Goal: Information Seeking & Learning: Learn about a topic

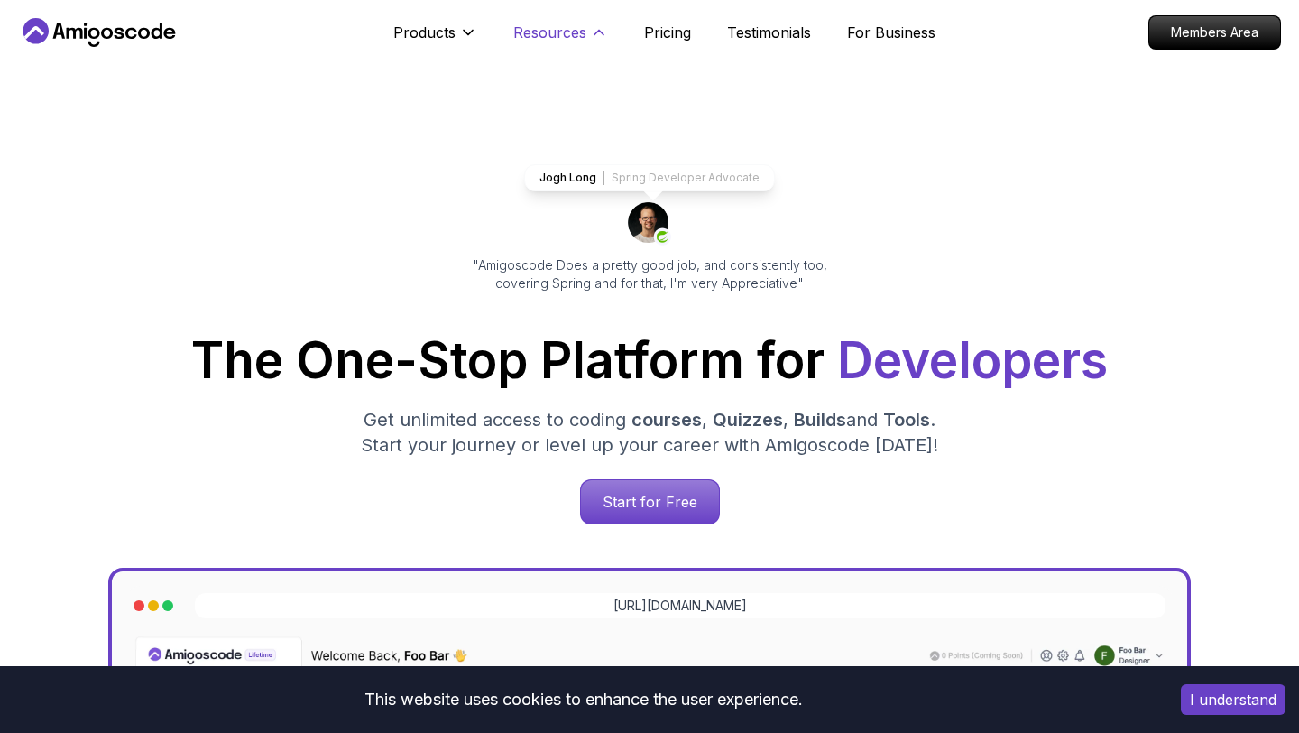
click at [550, 32] on p "Resources" at bounding box center [549, 33] width 73 height 22
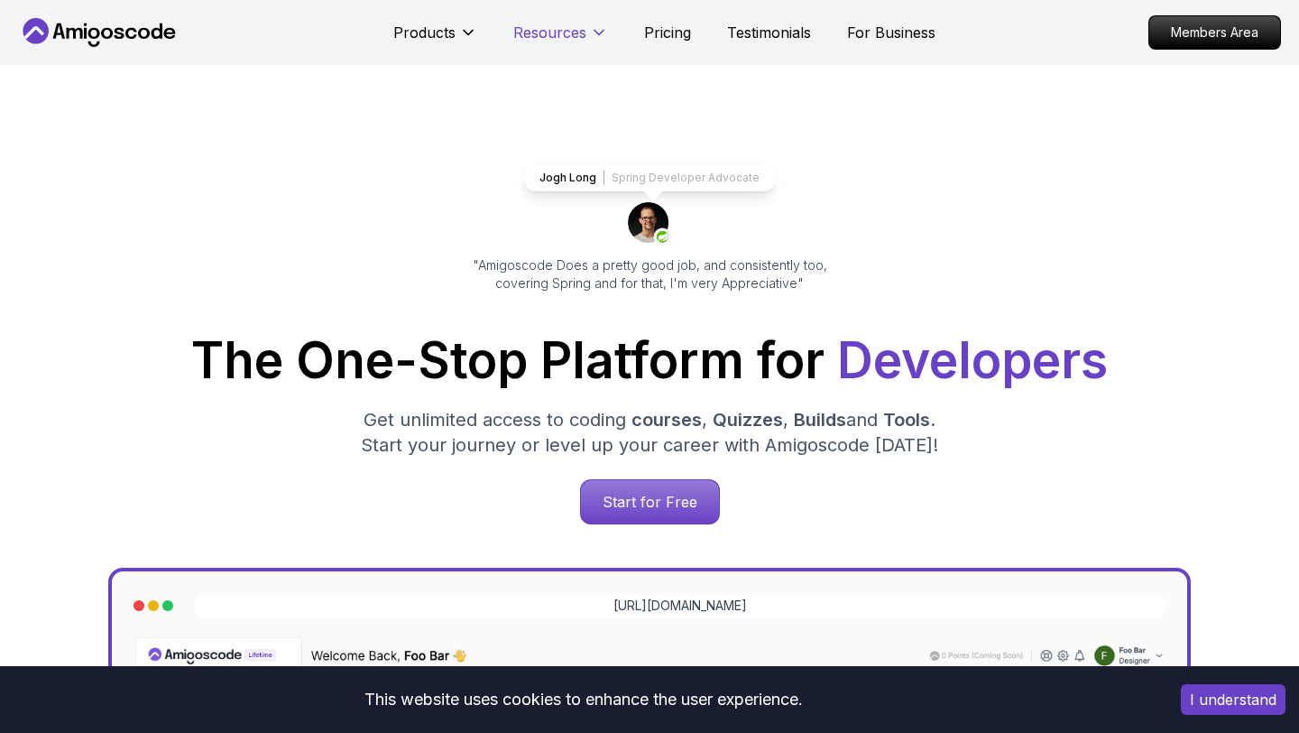
click at [550, 32] on p "Resources" at bounding box center [549, 33] width 73 height 22
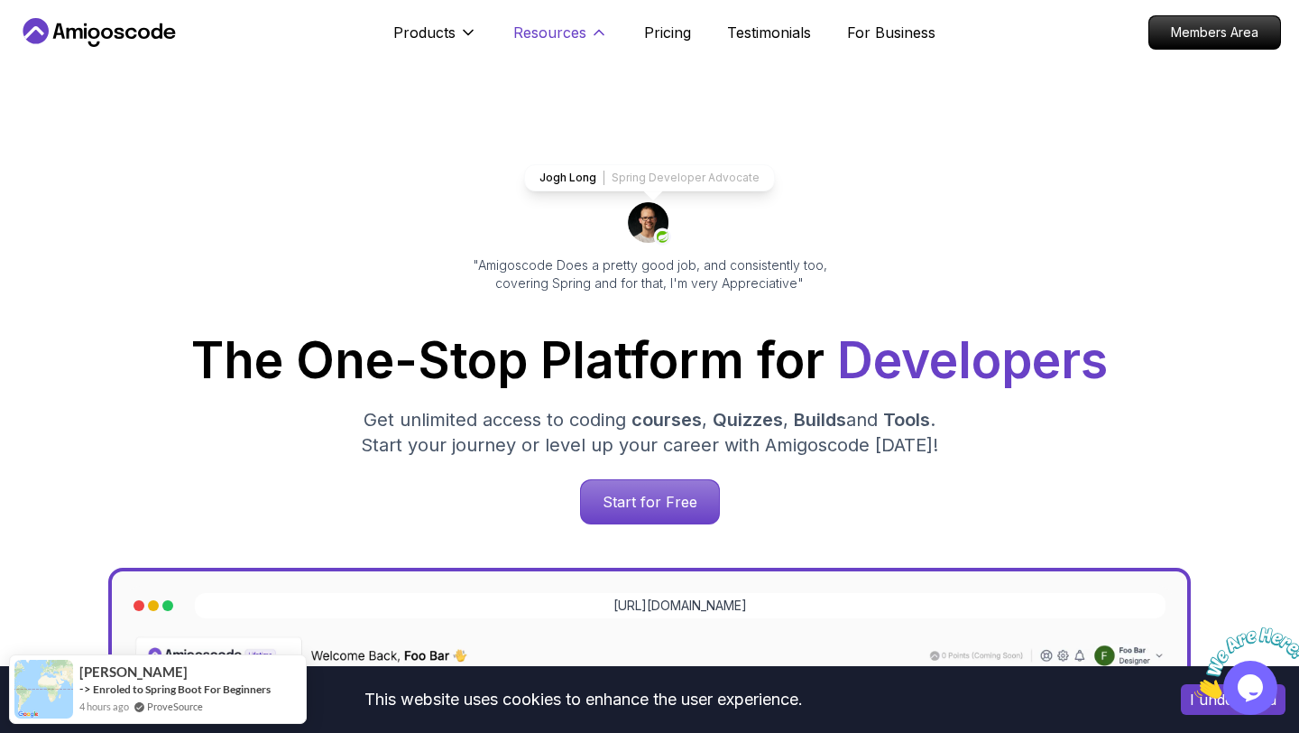
scroll to position [0, 0]
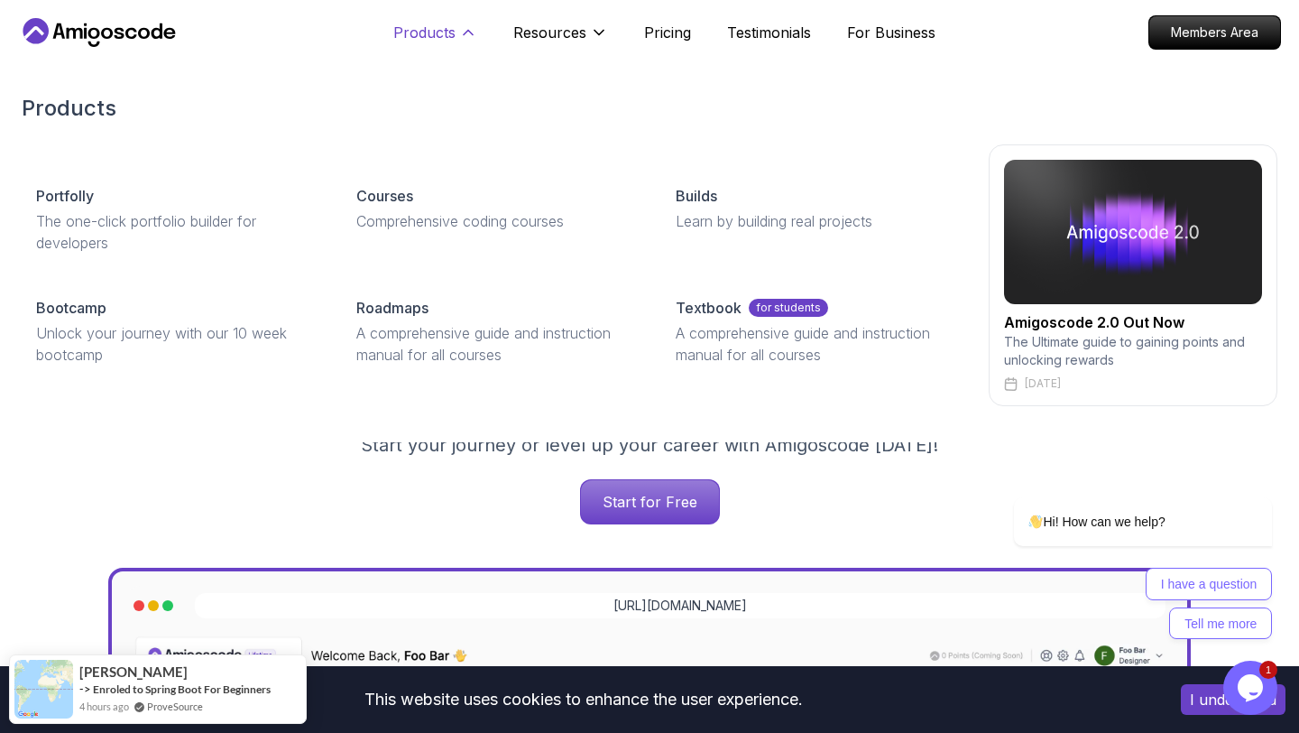
click at [461, 36] on icon at bounding box center [468, 32] width 18 height 18
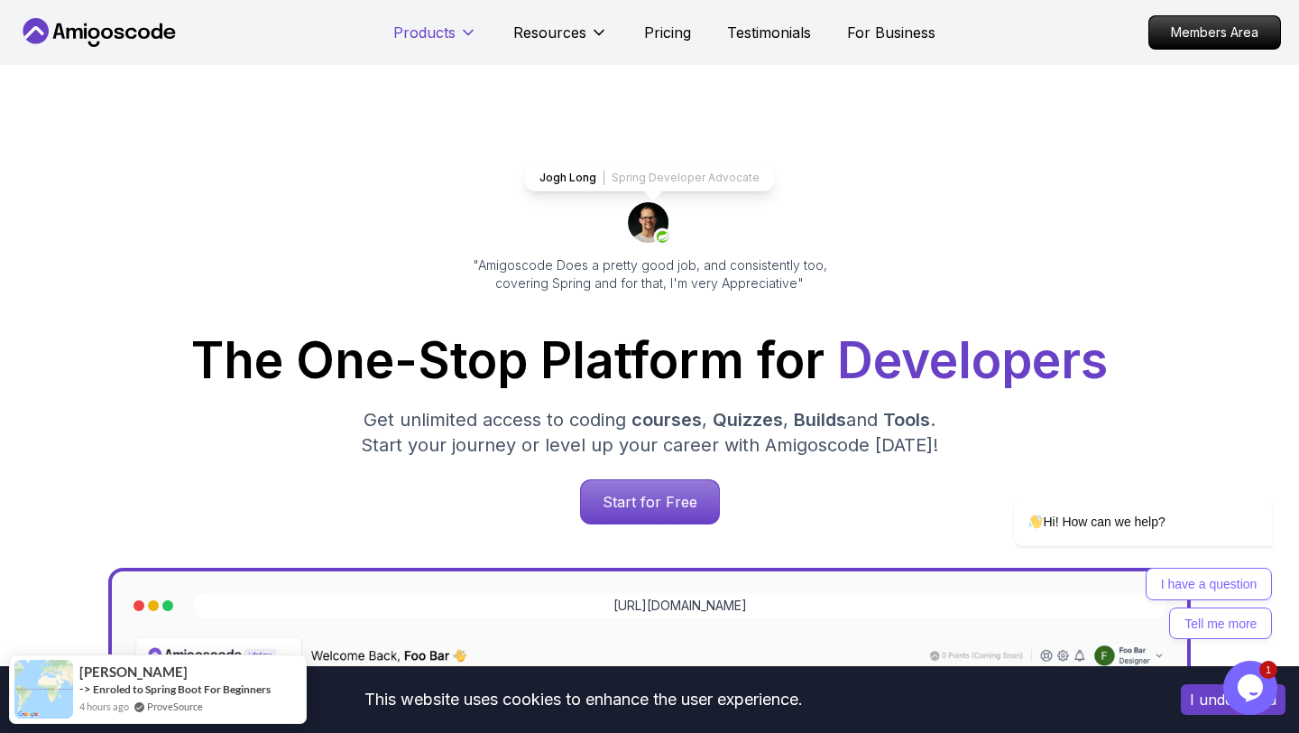
click at [461, 36] on icon at bounding box center [468, 32] width 18 height 18
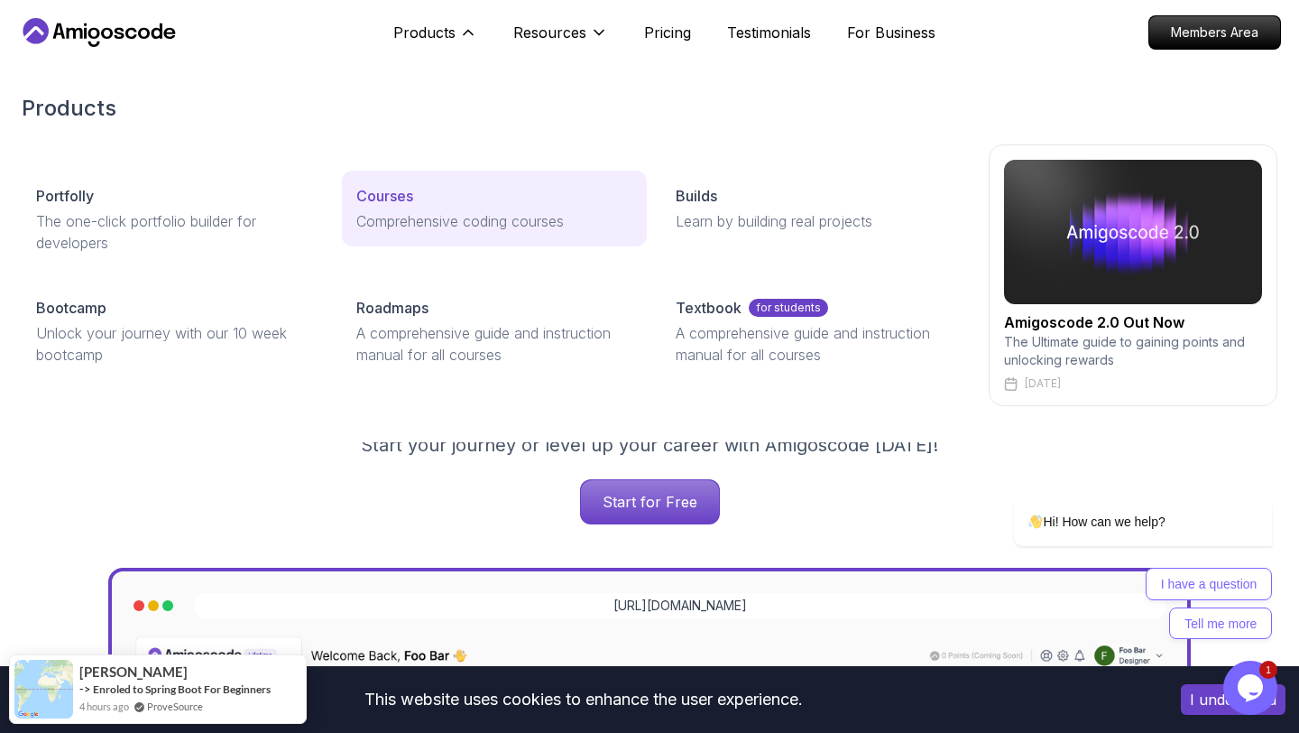
click at [385, 188] on p "Courses" at bounding box center [384, 196] width 57 height 22
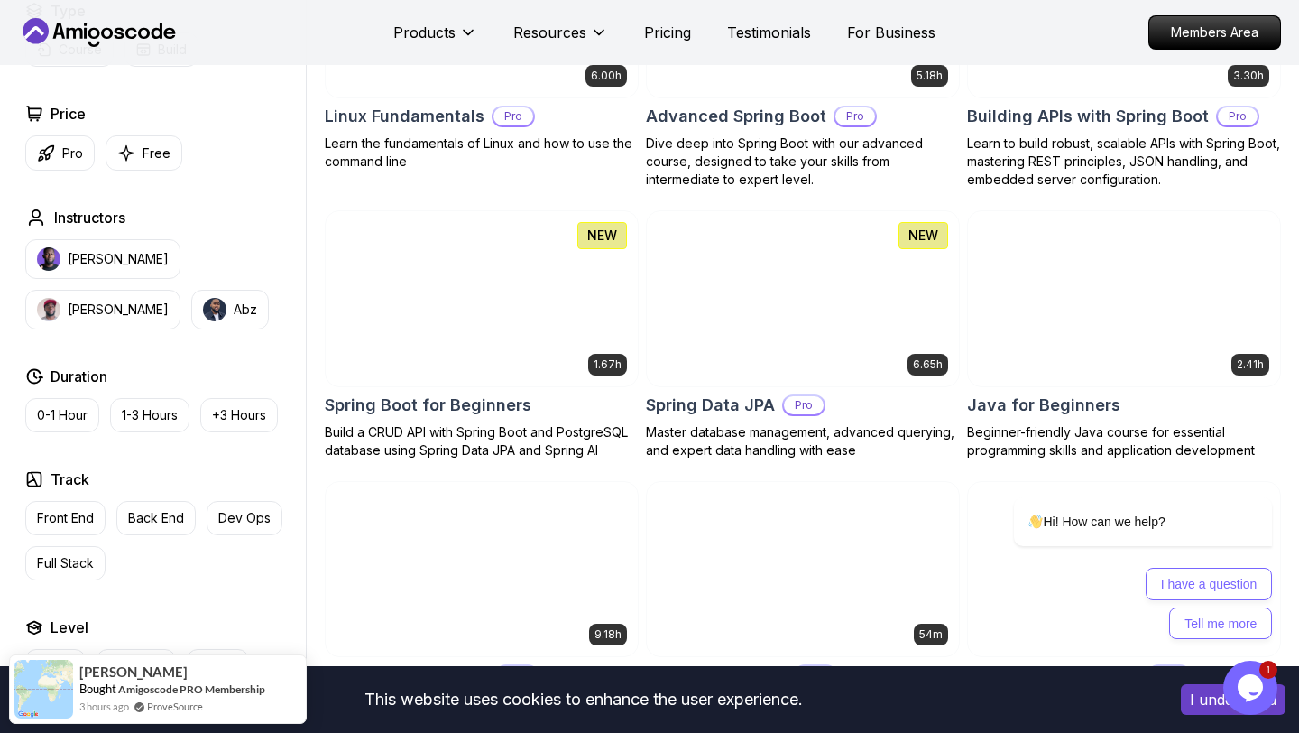
scroll to position [720, 0]
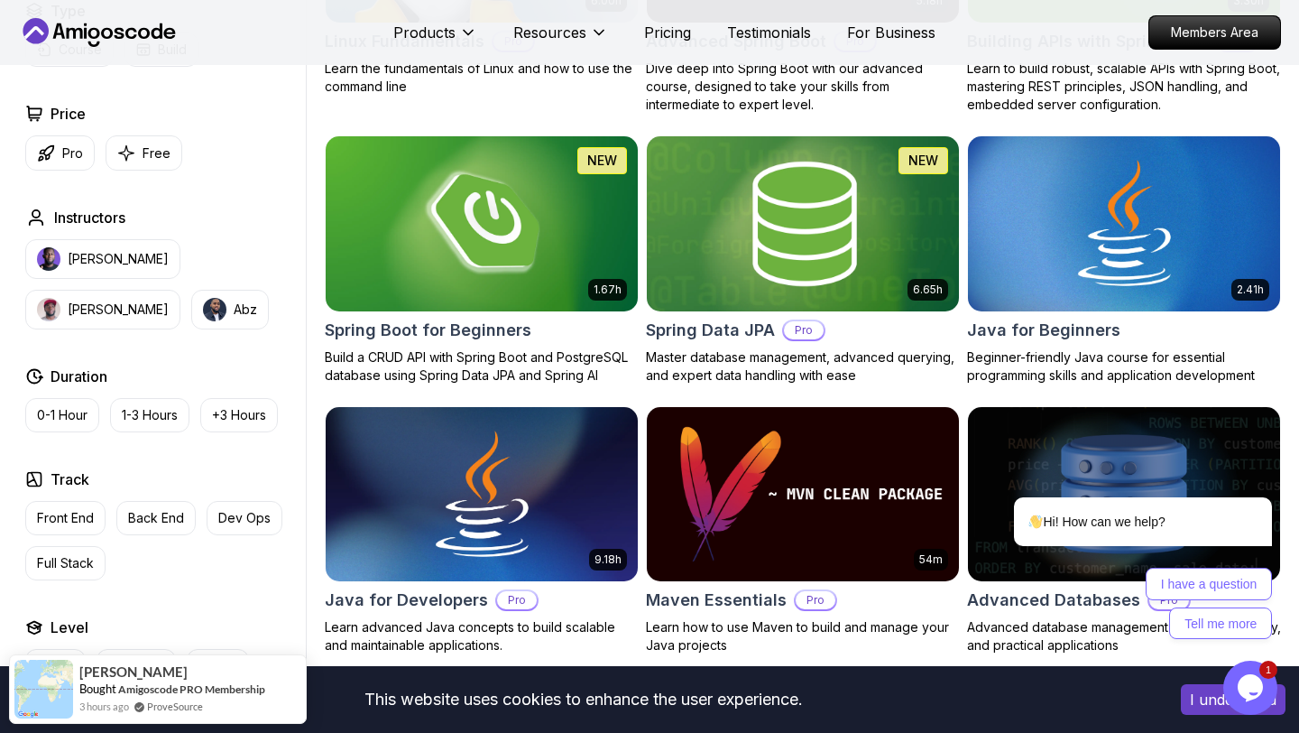
click at [762, 247] on img at bounding box center [803, 223] width 328 height 183
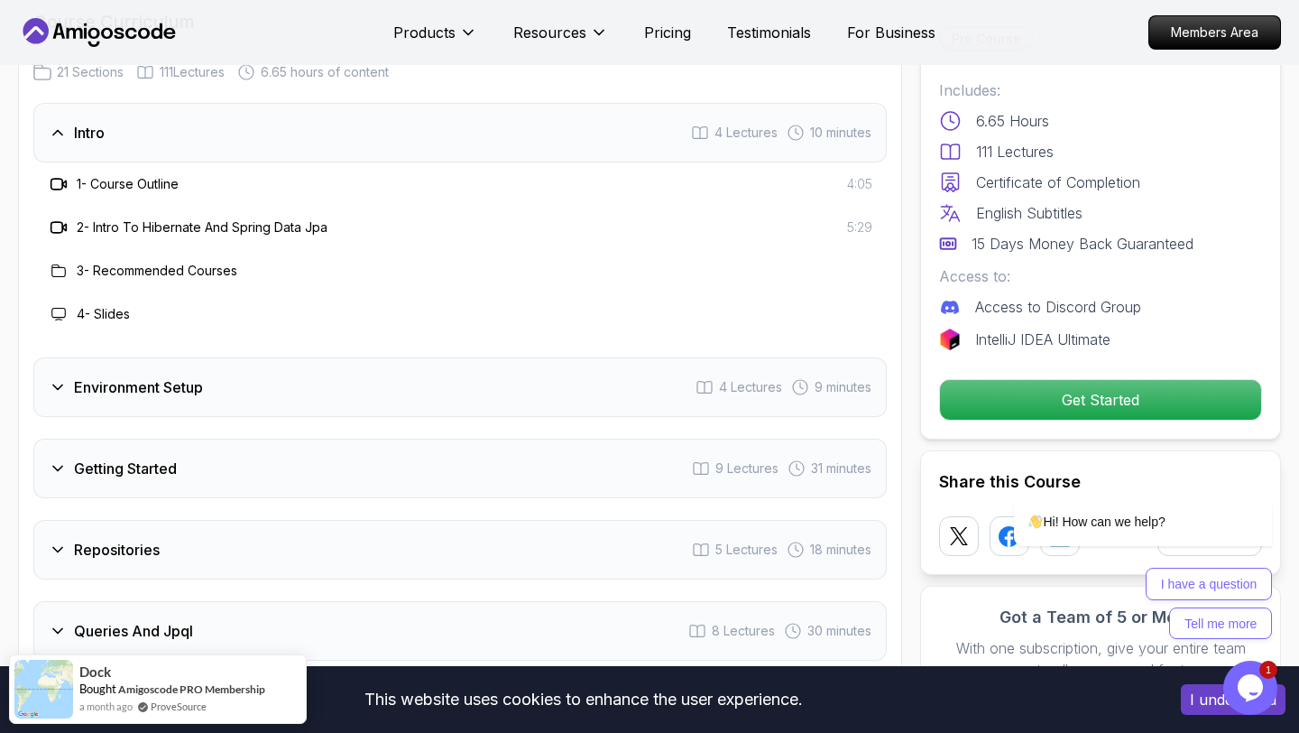
scroll to position [2225, 0]
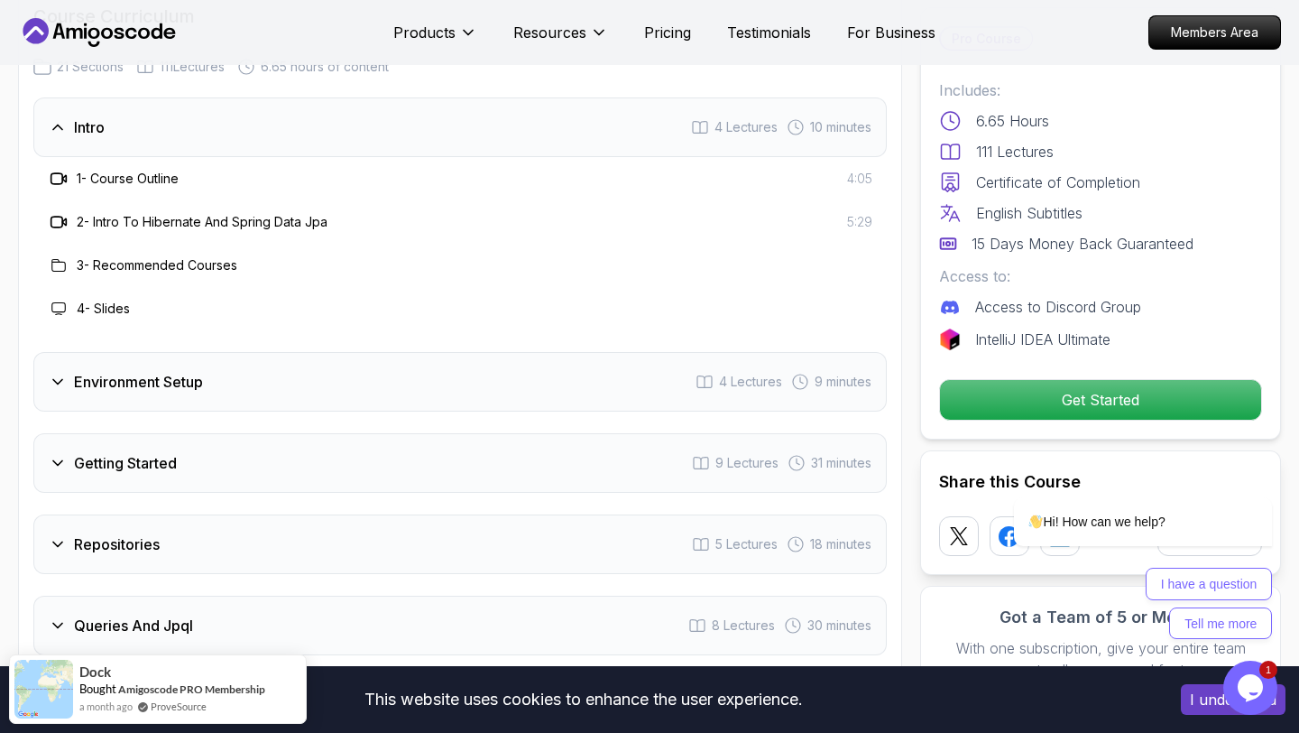
click at [649, 101] on div "Intro 4 Lectures 10 minutes" at bounding box center [460, 127] width 854 height 60
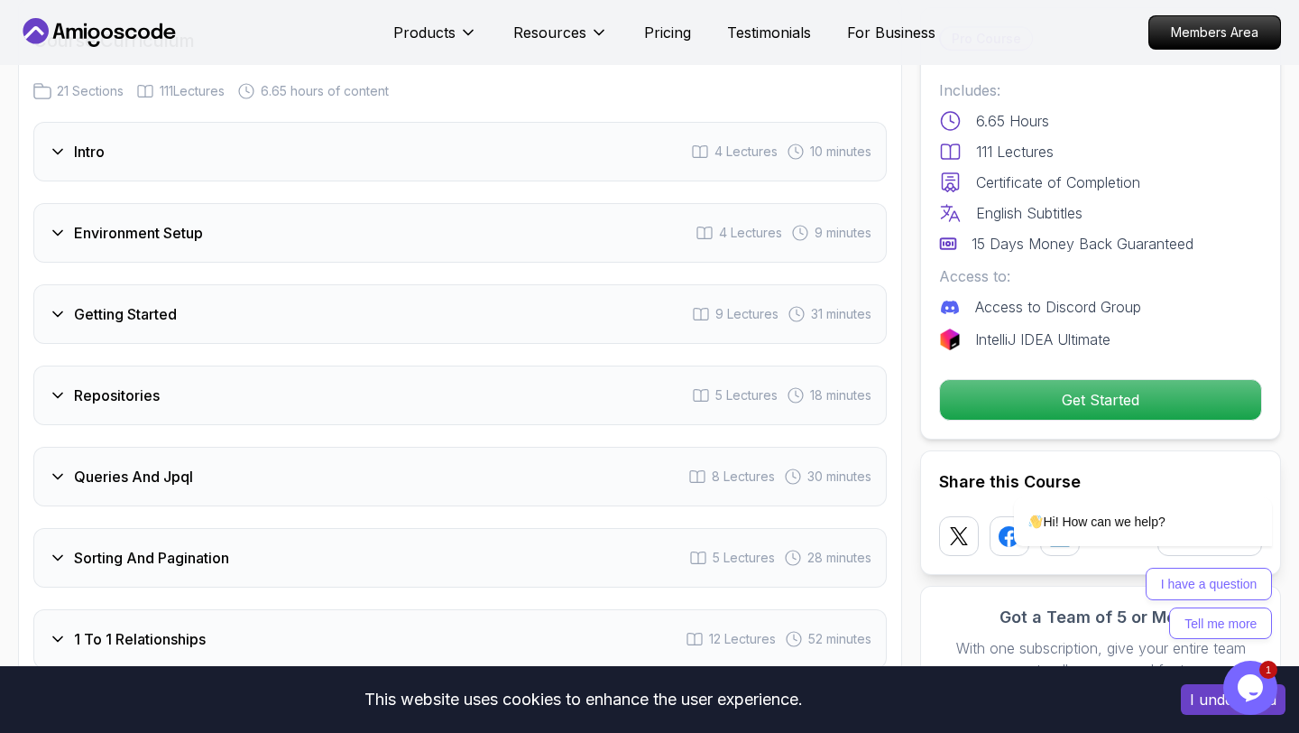
scroll to position [2196, 0]
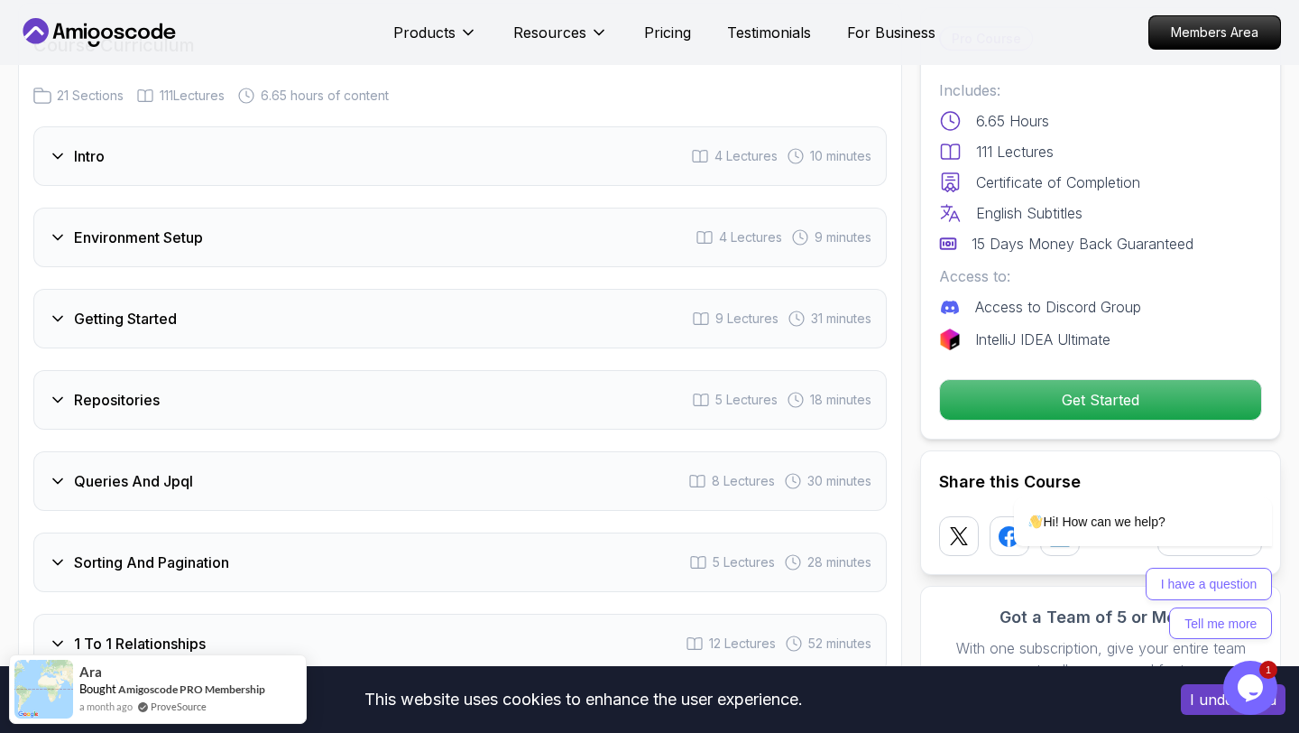
click at [258, 296] on div "Getting Started 9 Lectures 31 minutes" at bounding box center [460, 319] width 854 height 60
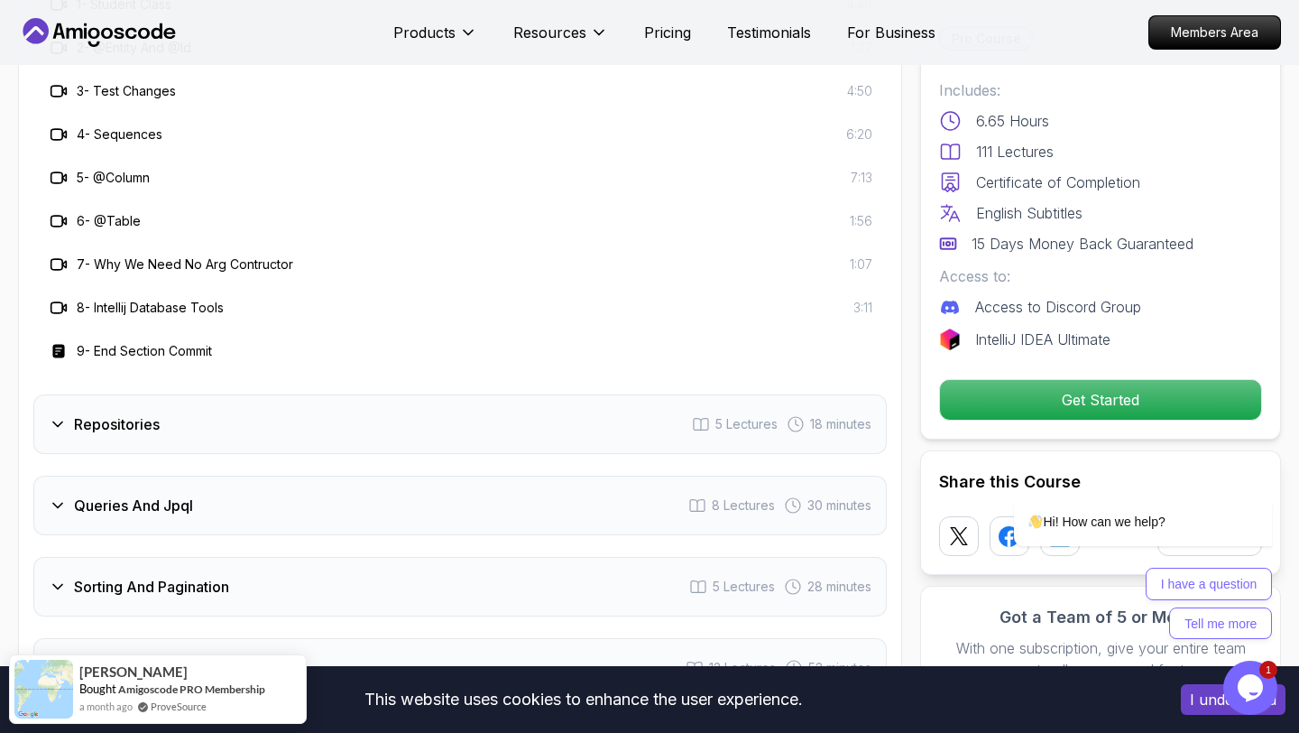
scroll to position [2644, 0]
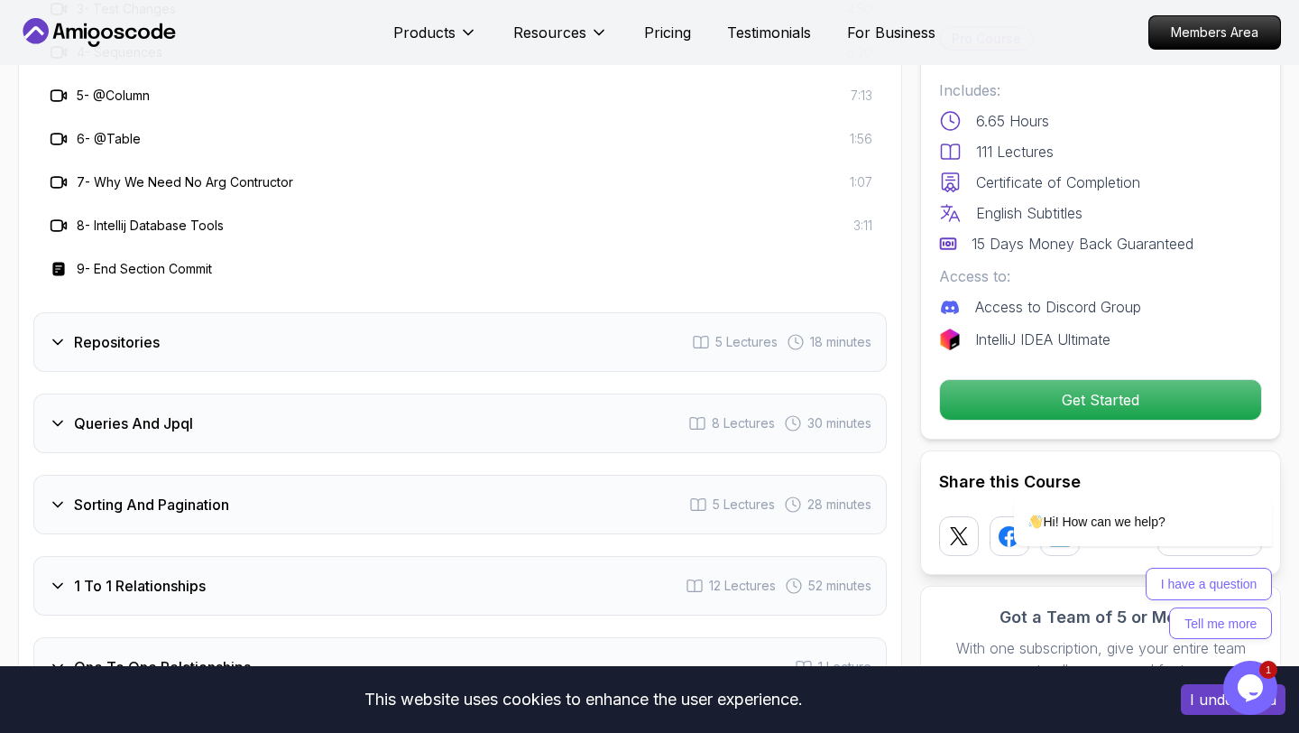
click at [208, 312] on div "Repositories 5 Lectures 18 minutes" at bounding box center [460, 342] width 854 height 60
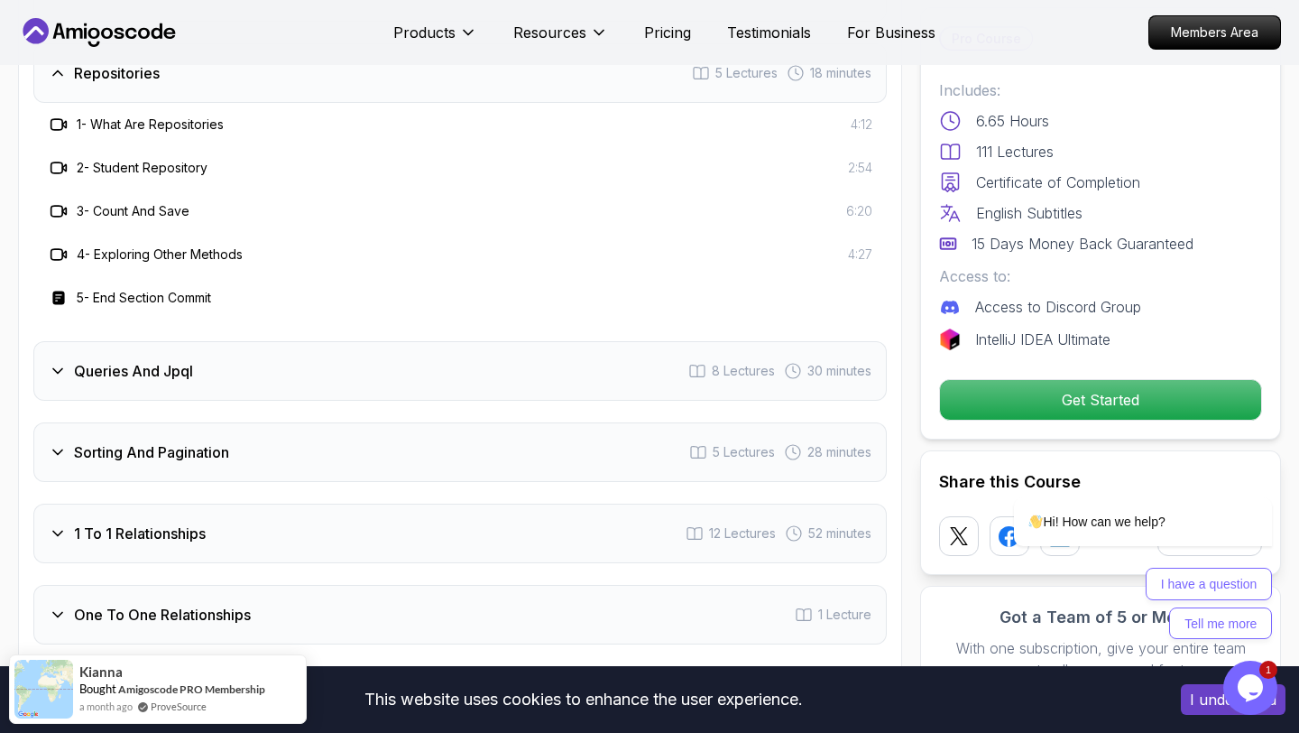
scroll to position [2542, 0]
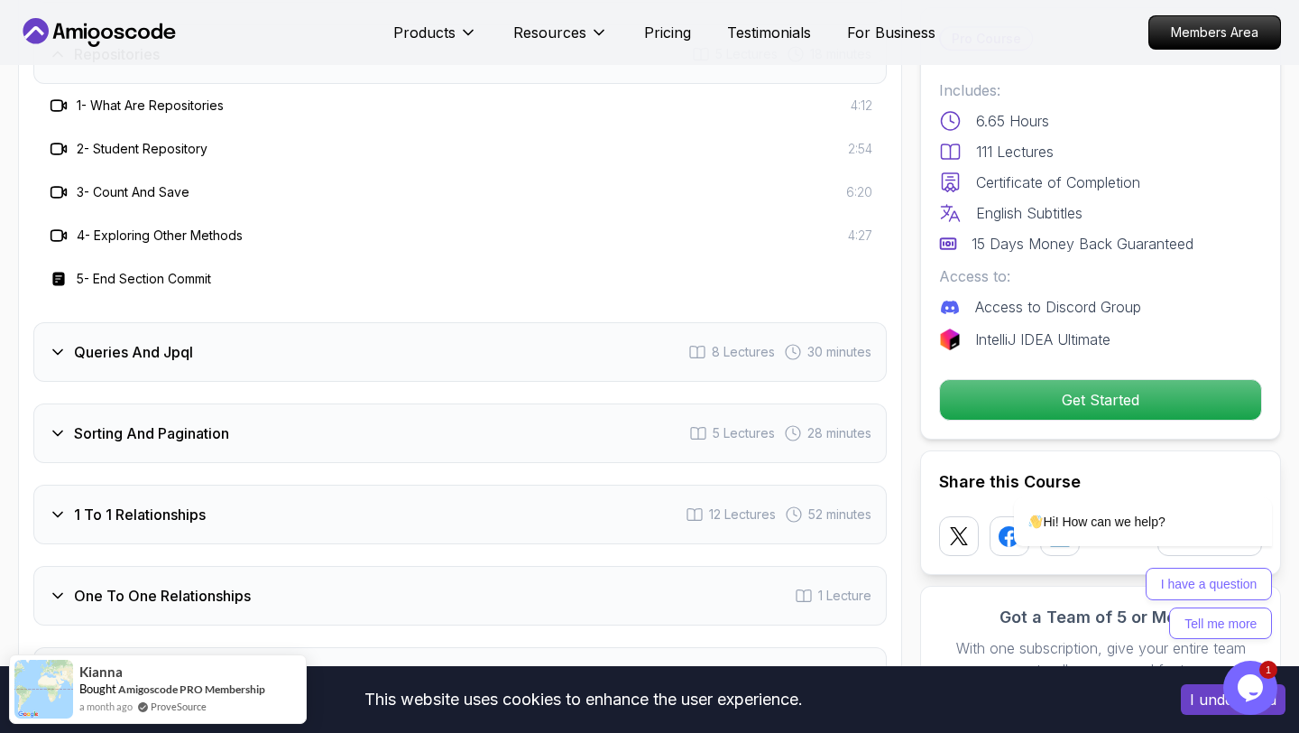
click at [194, 325] on div "Queries And Jpql 8 Lectures 30 minutes" at bounding box center [460, 352] width 854 height 60
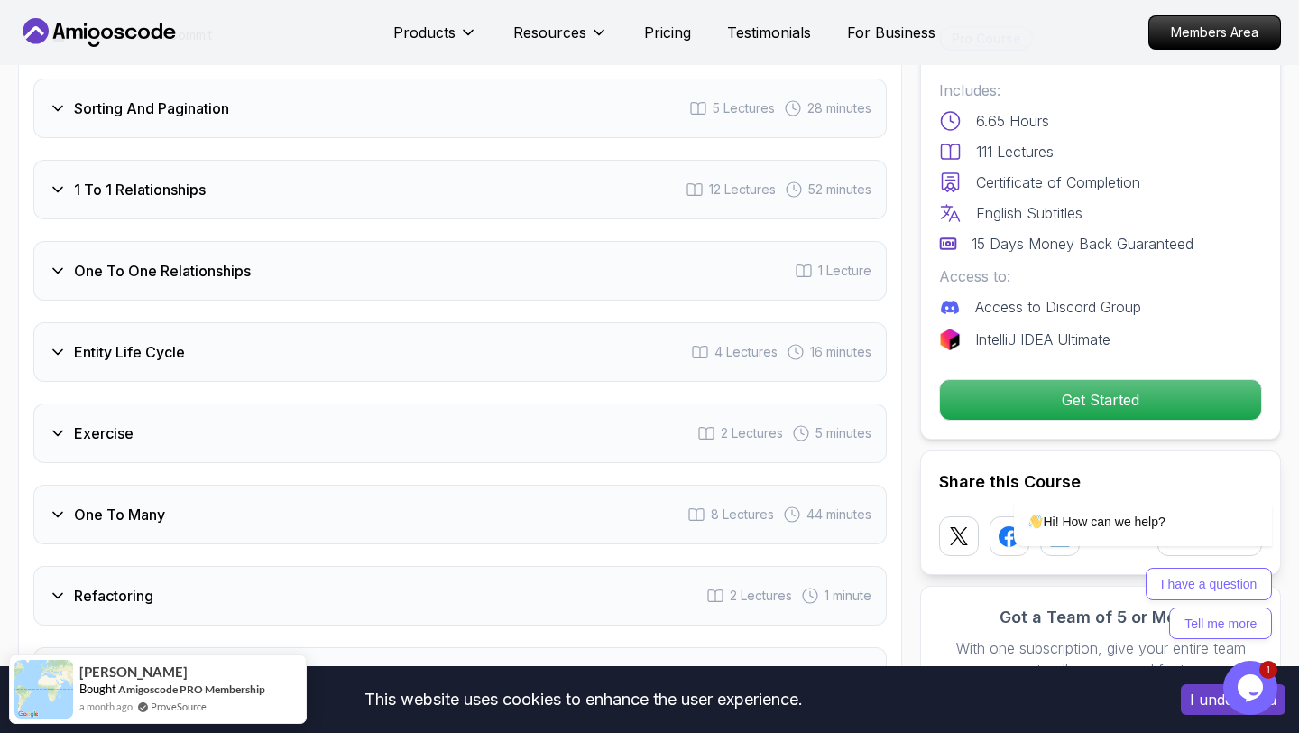
scroll to position [3005, 0]
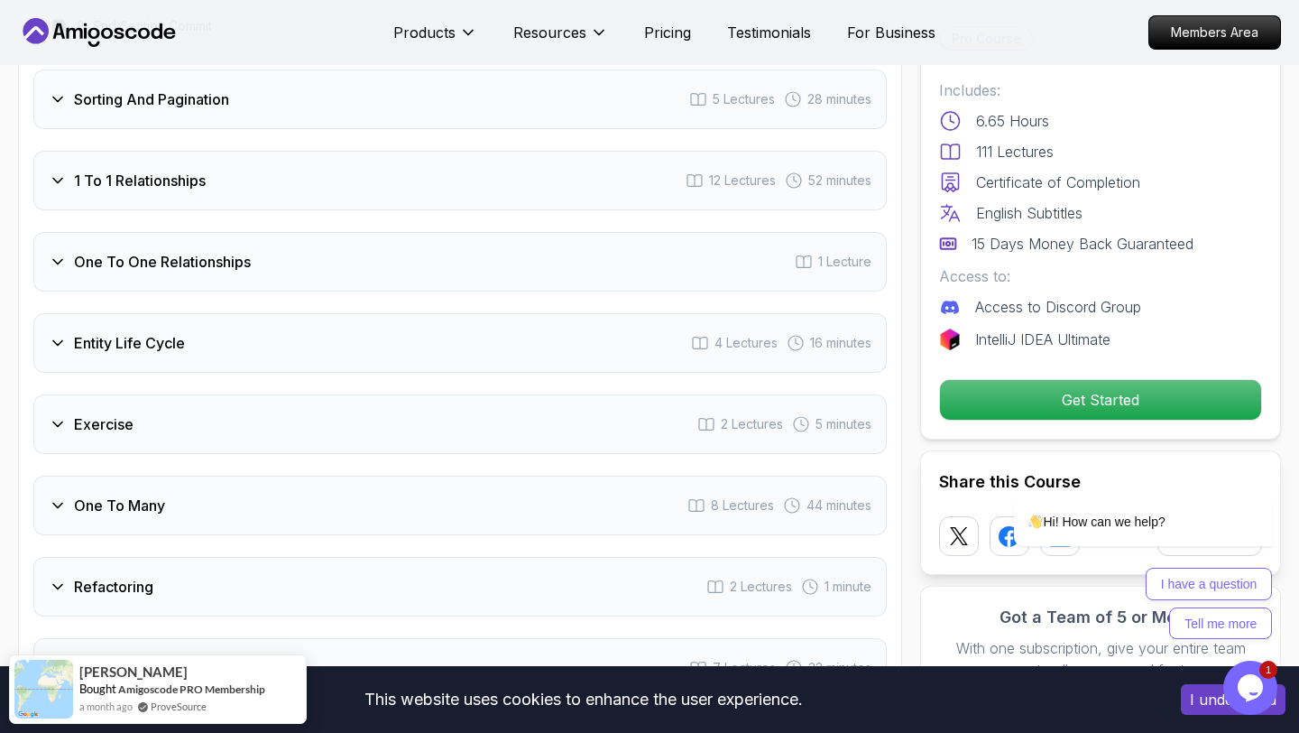
click at [209, 251] on h3 "One To One Relationships" at bounding box center [162, 262] width 177 height 22
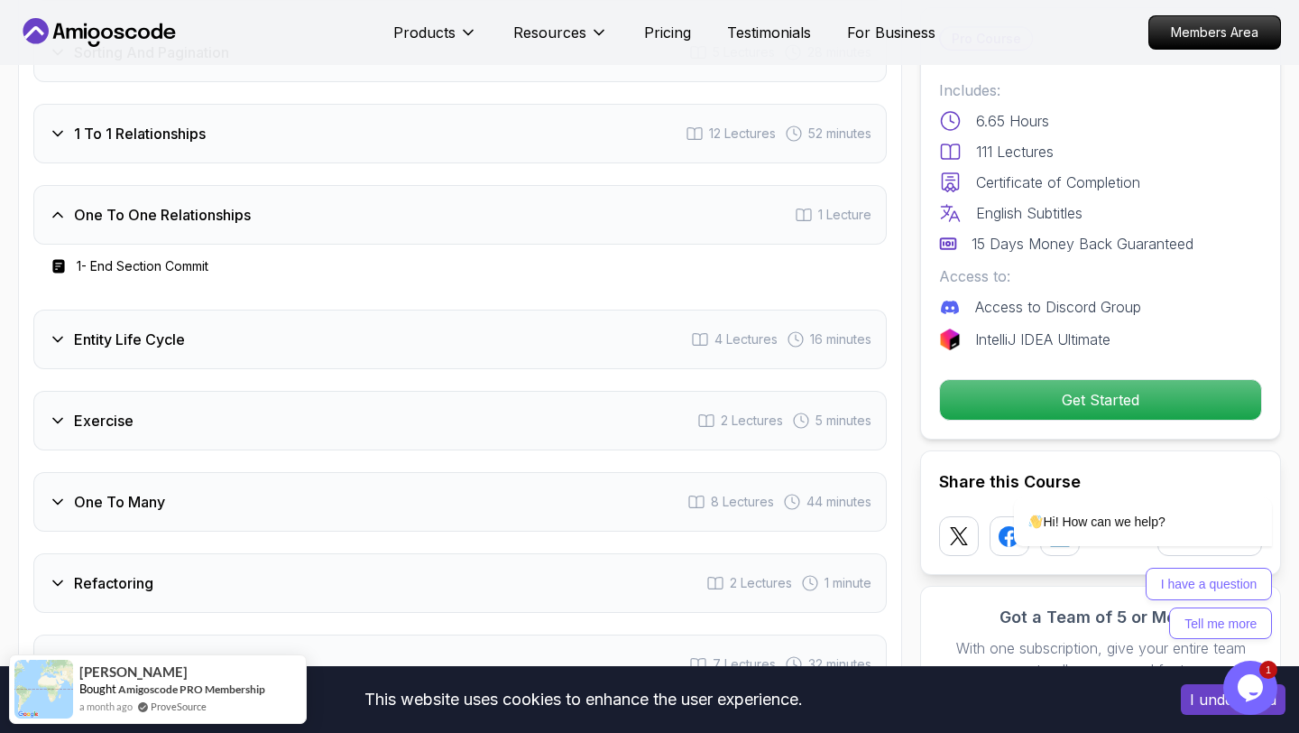
scroll to position [2713, 0]
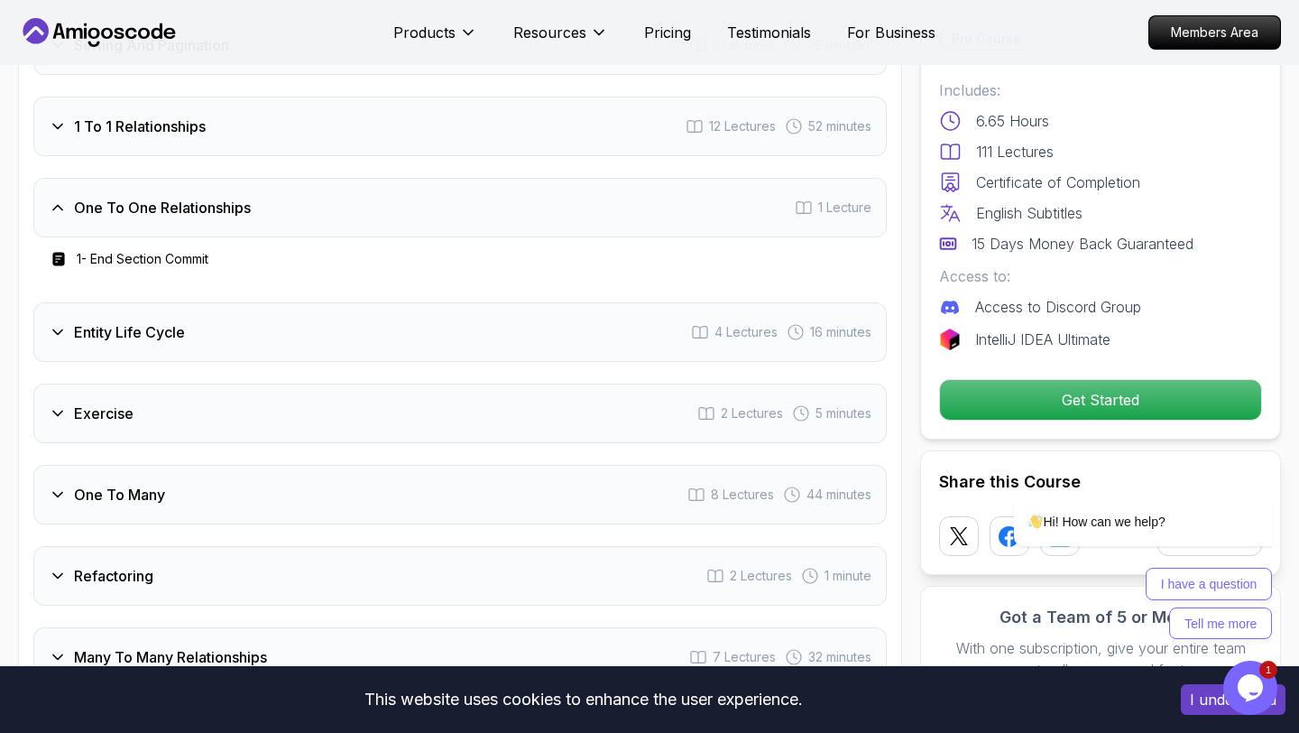
click at [167, 321] on h3 "Entity Life Cycle" at bounding box center [129, 332] width 111 height 22
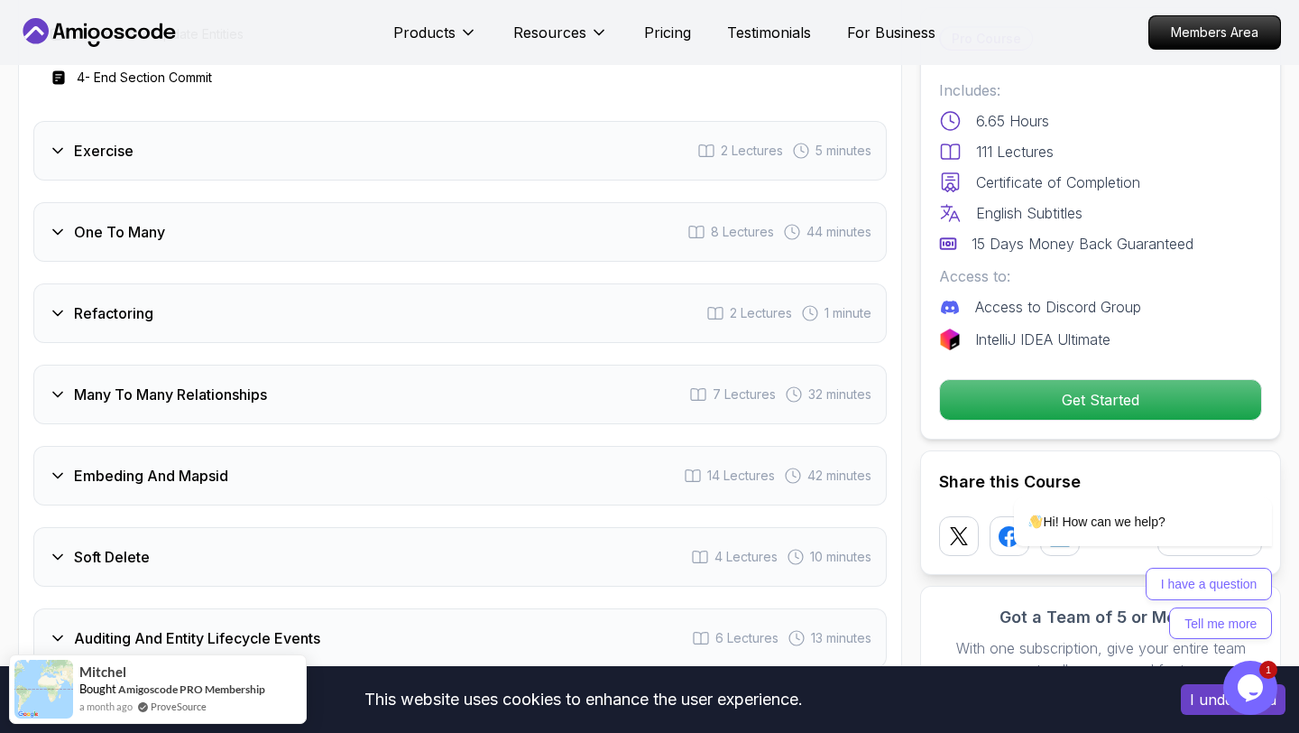
scroll to position [3108, 0]
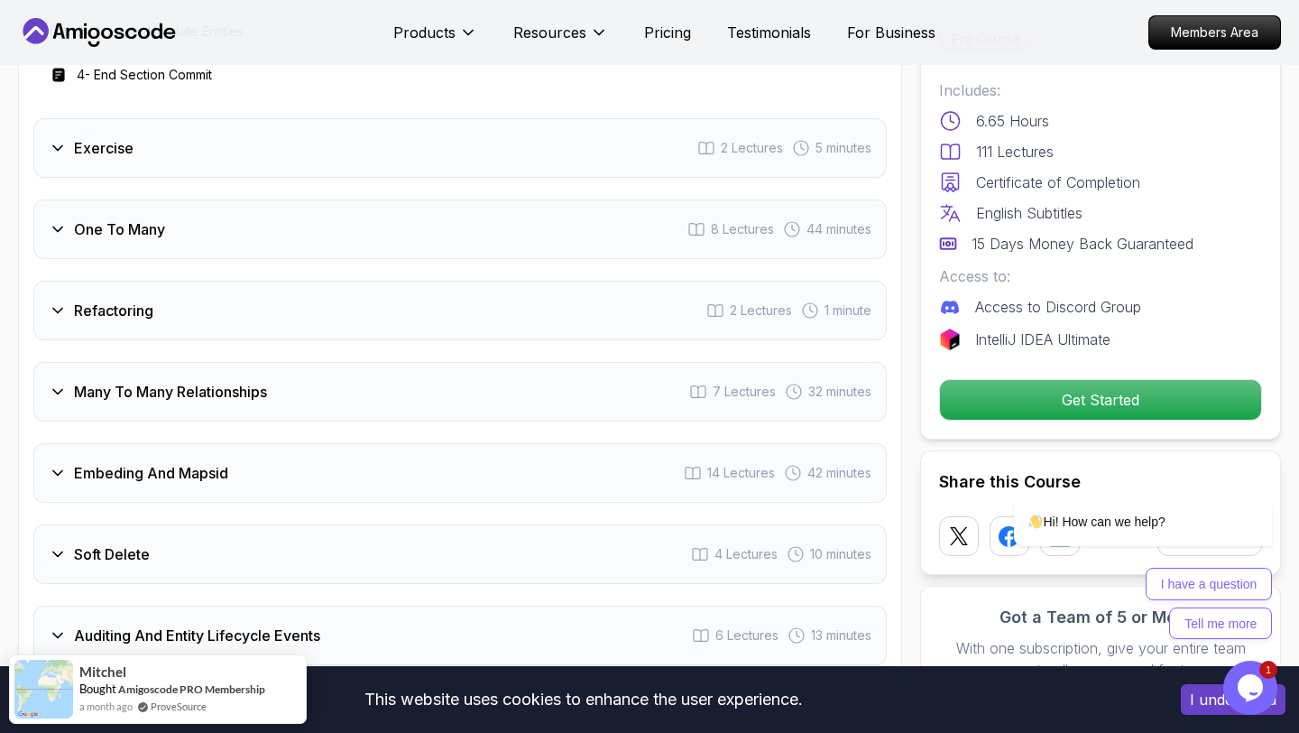
click at [214, 199] on div "One To Many 8 Lectures 44 minutes" at bounding box center [460, 229] width 854 height 60
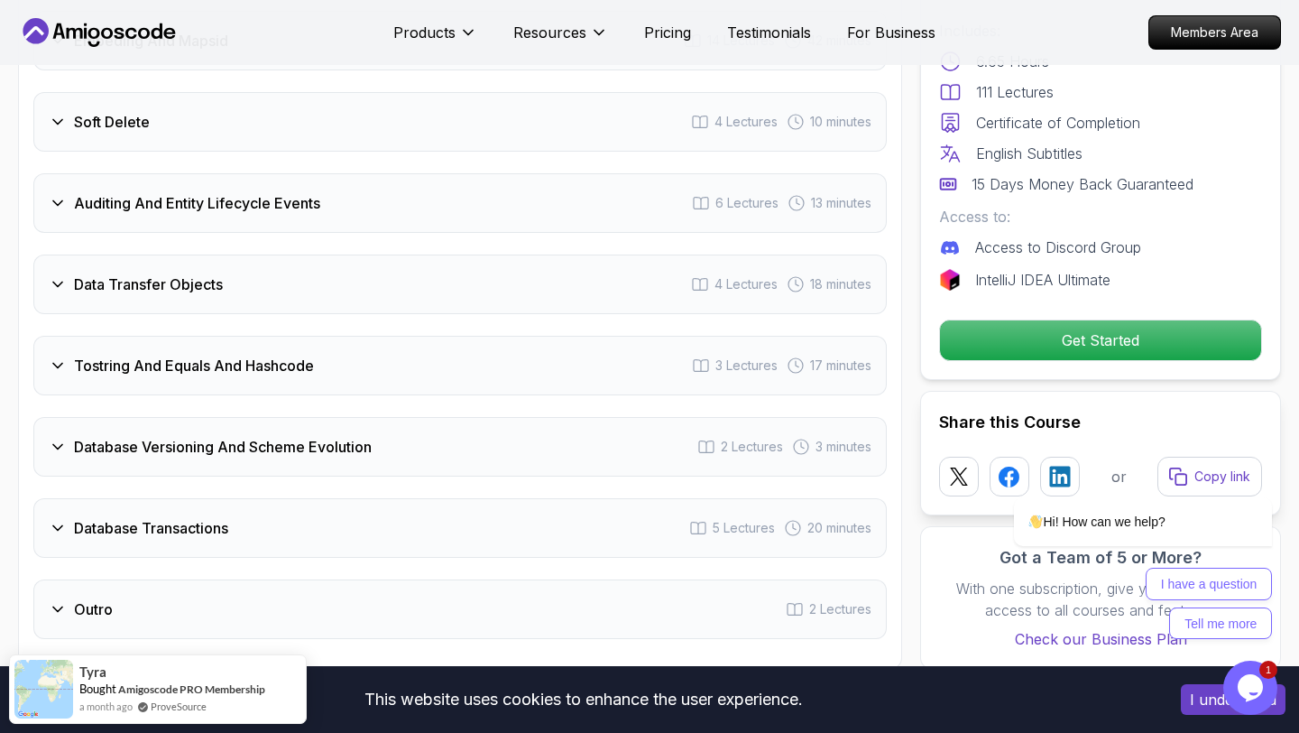
scroll to position [3716, 0]
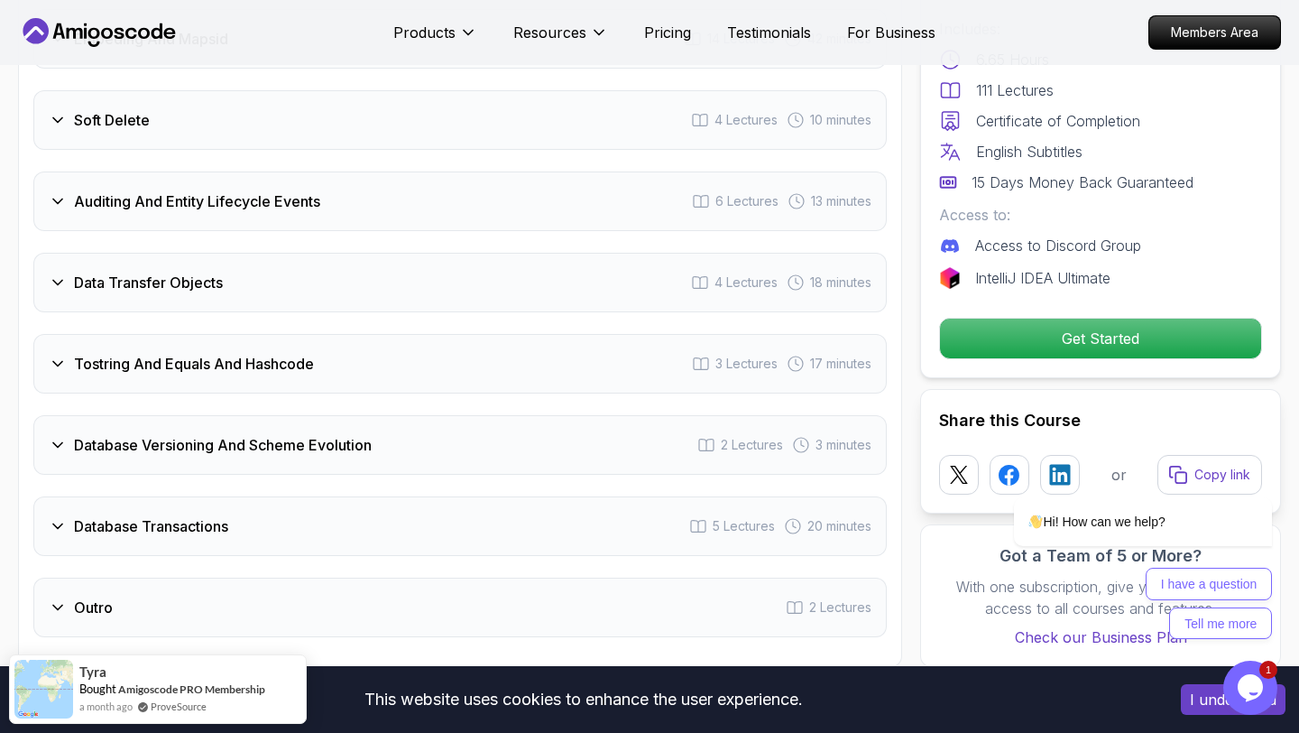
click at [246, 258] on div "Data Transfer Objects 4 Lectures 18 minutes" at bounding box center [460, 283] width 854 height 60
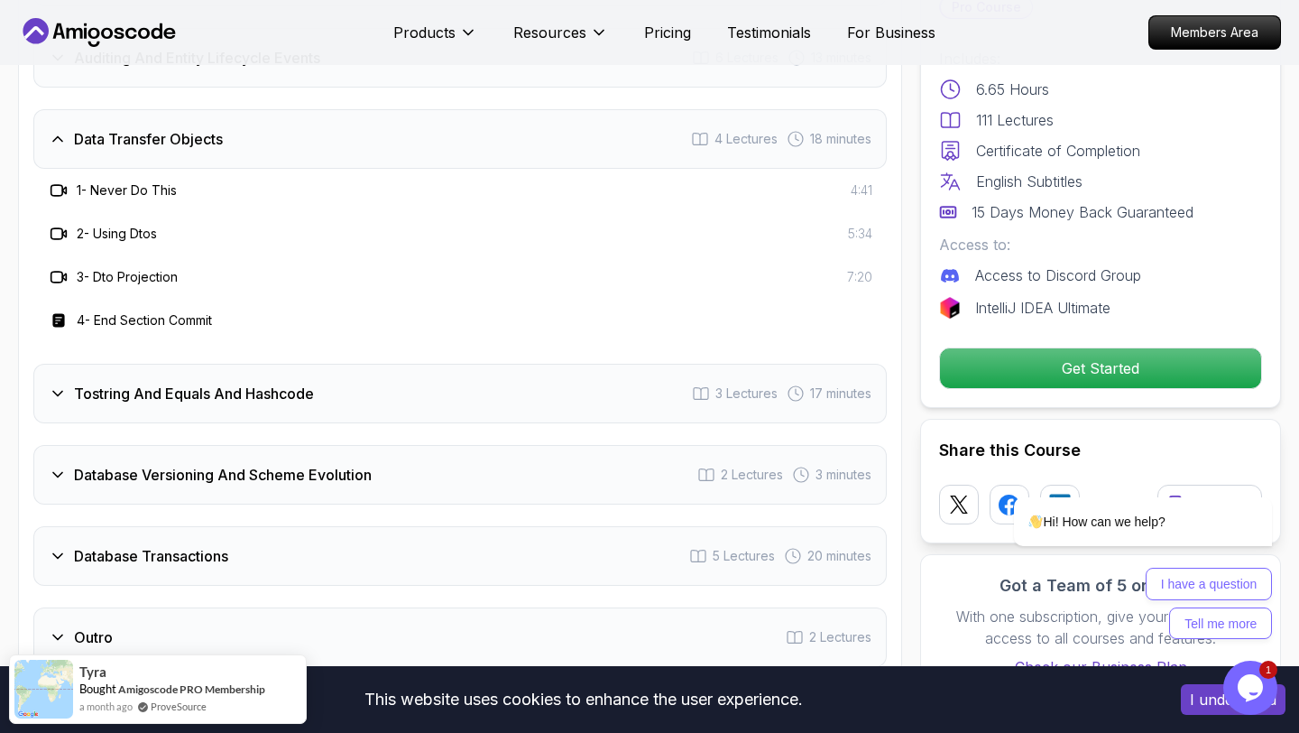
scroll to position [3668, 0]
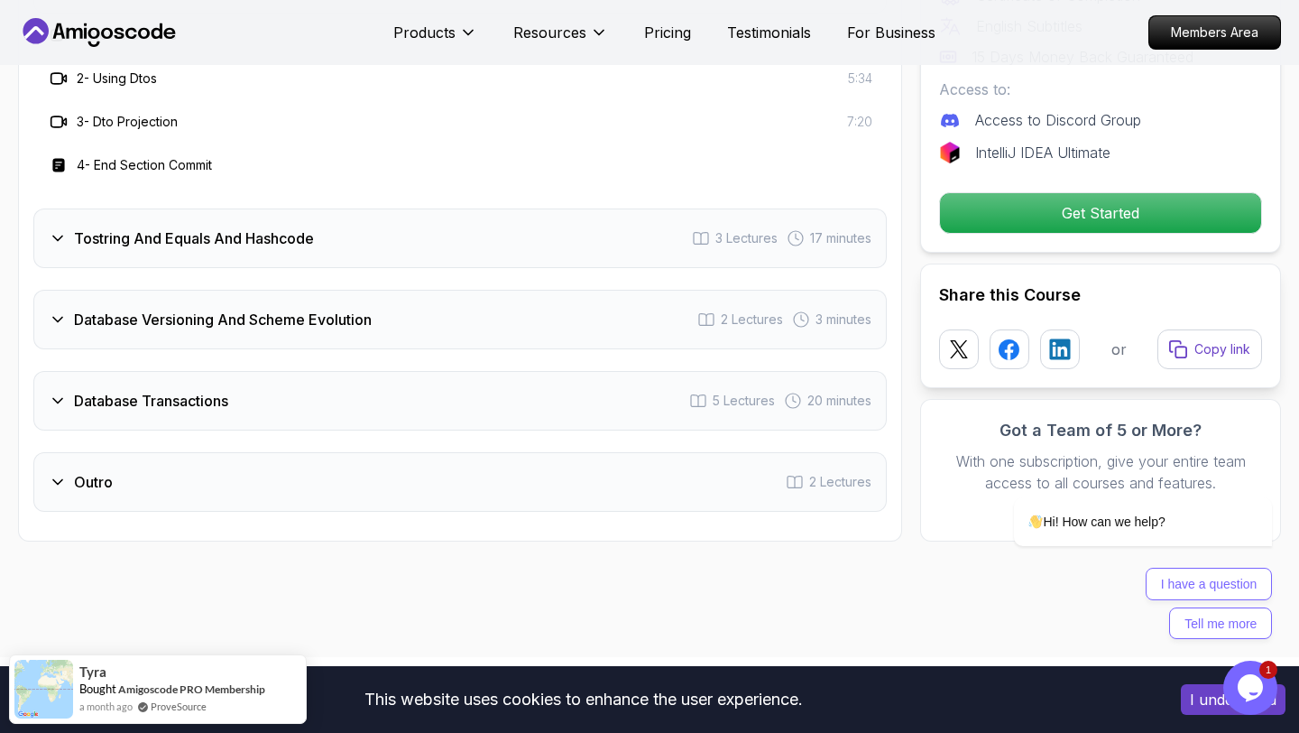
click at [225, 226] on div "Tostring And Equals And Hashcode 3 Lectures 17 minutes" at bounding box center [460, 238] width 854 height 60
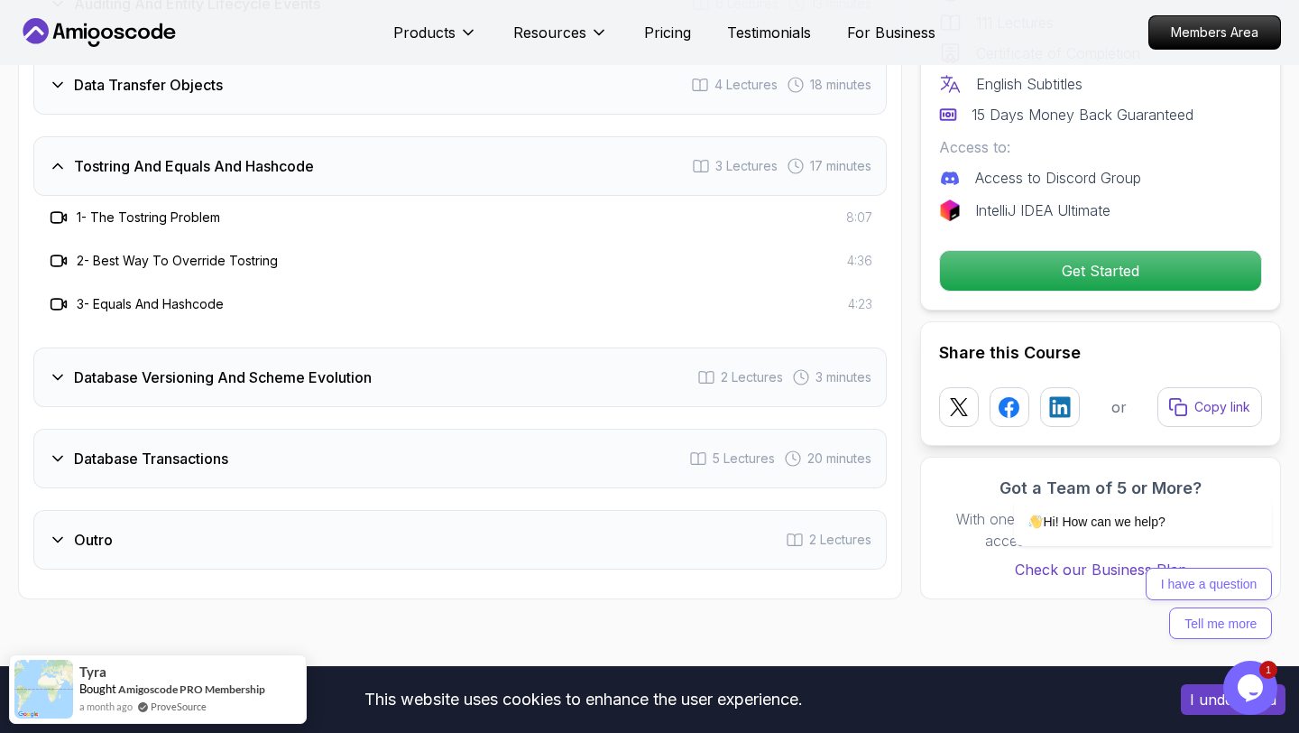
scroll to position [3560, 0]
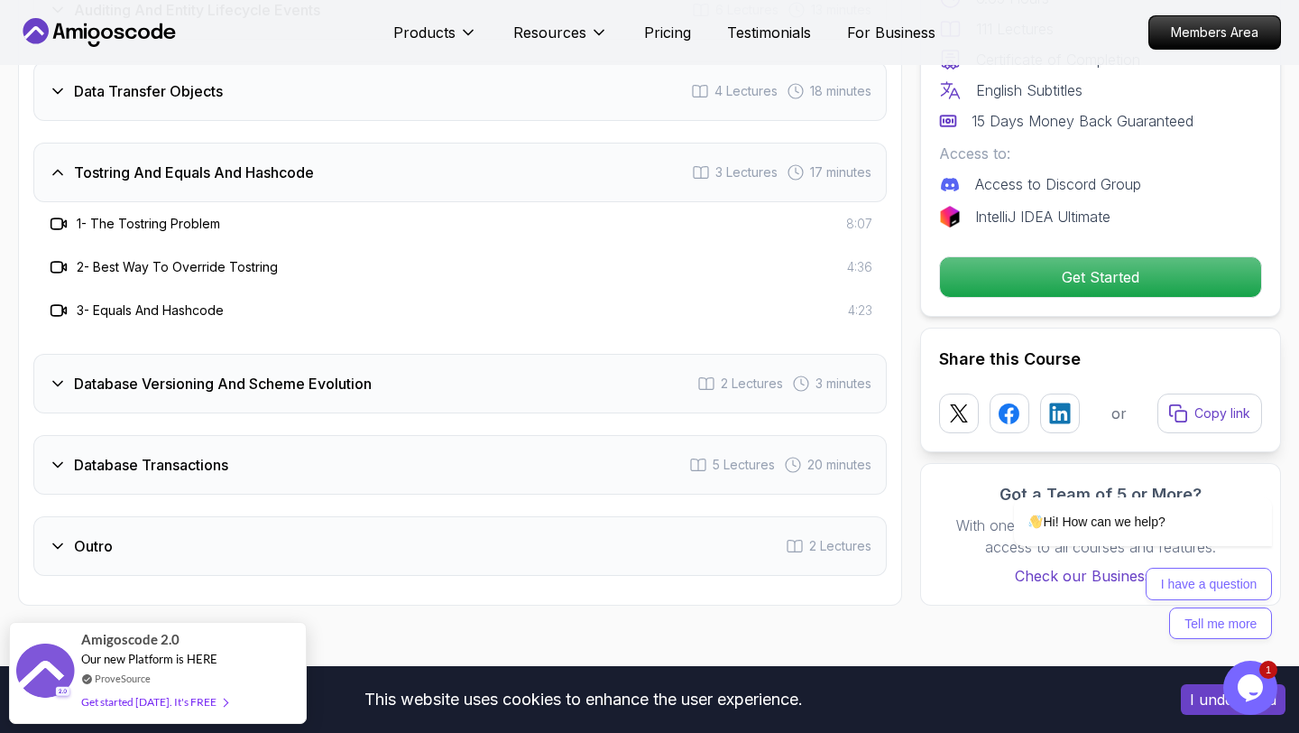
click at [229, 373] on h3 "Database Versioning And Scheme Evolution" at bounding box center [223, 384] width 298 height 22
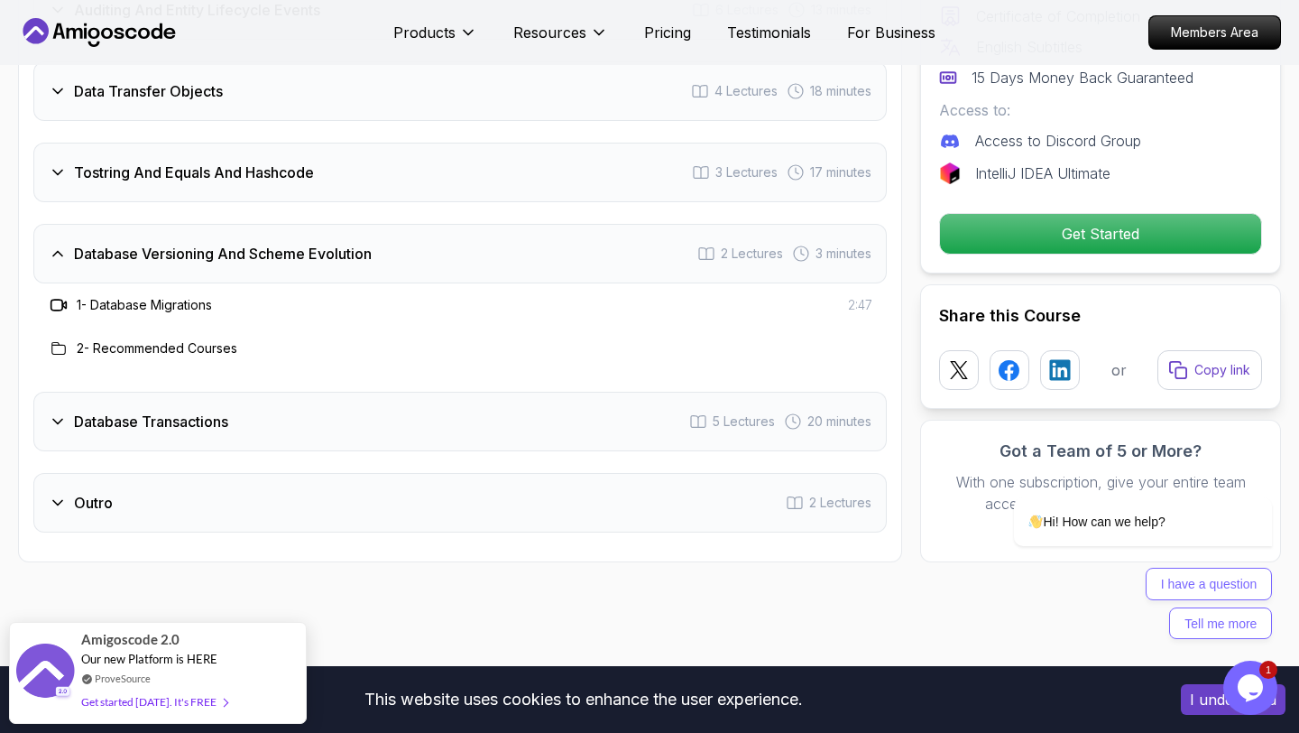
click at [217, 411] on h3 "Database Transactions" at bounding box center [151, 422] width 154 height 22
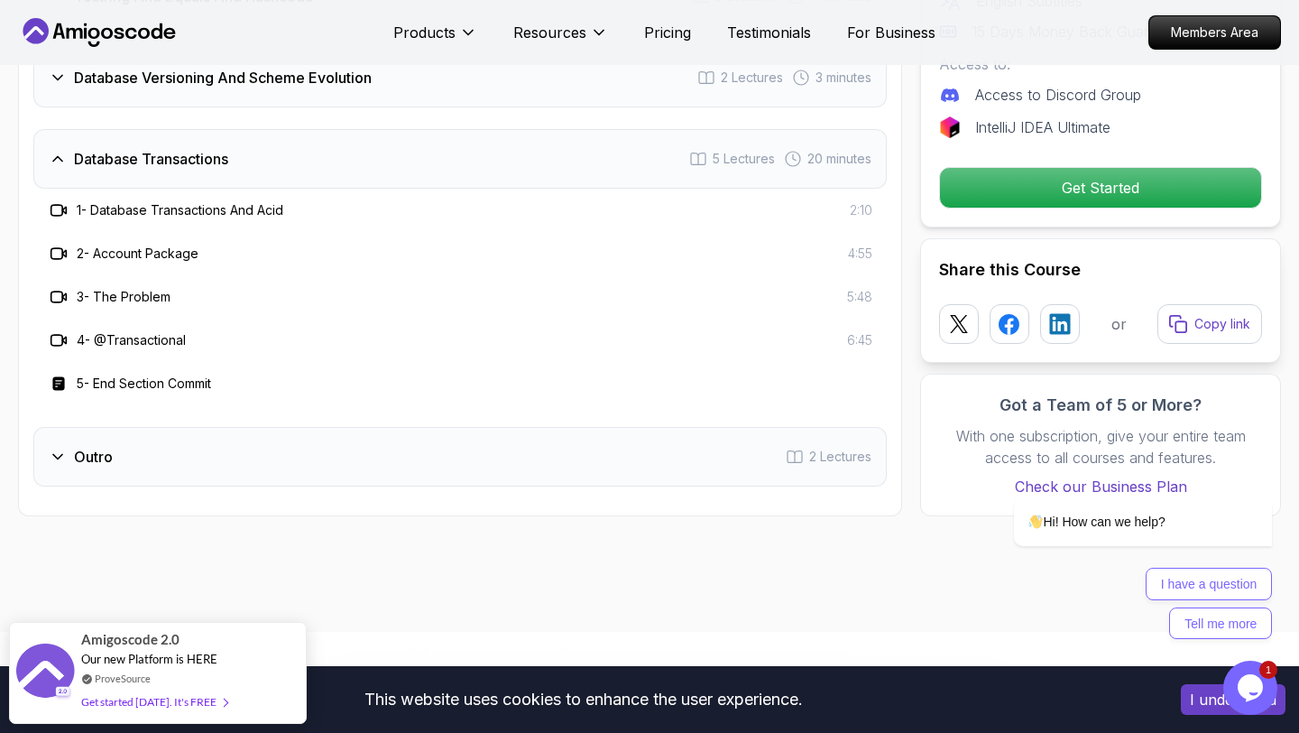
scroll to position [3798, 0]
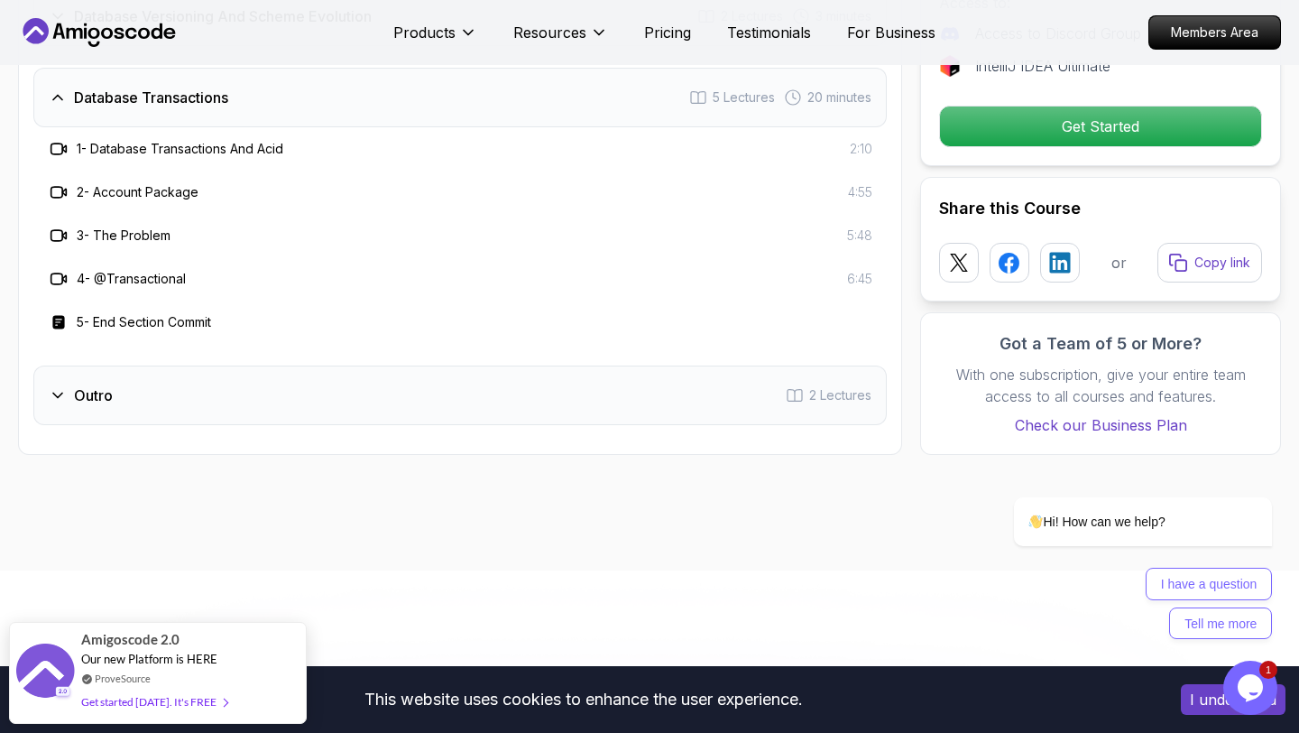
click at [246, 381] on div "Outro 2 Lectures" at bounding box center [460, 395] width 854 height 60
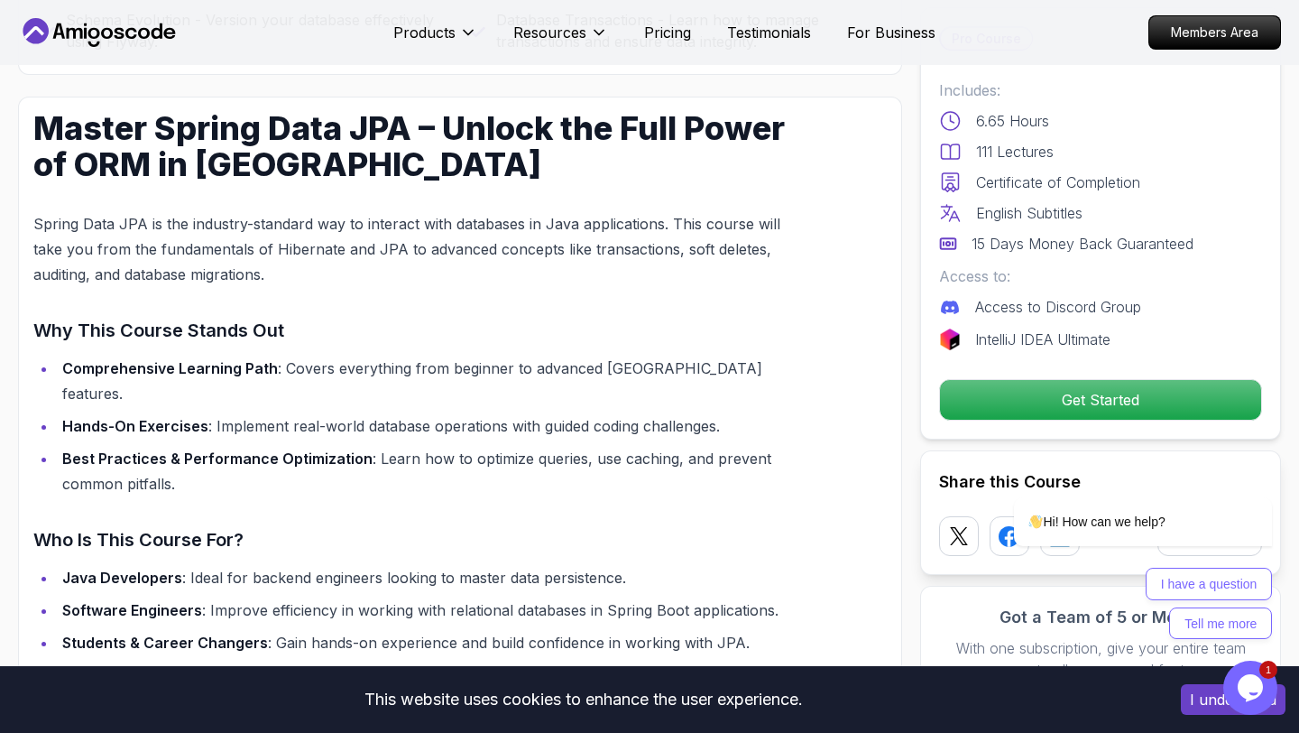
scroll to position [0, 0]
